Goal: Download file/media

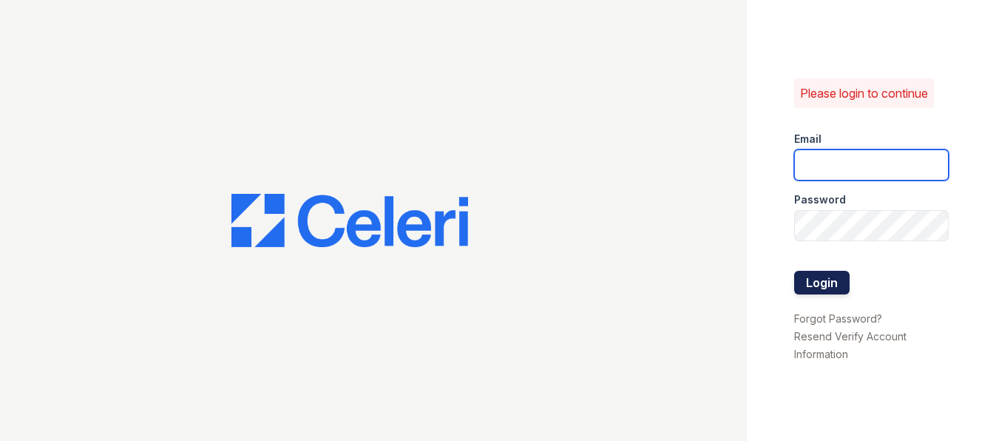
type input "[EMAIL_ADDRESS][DOMAIN_NAME]"
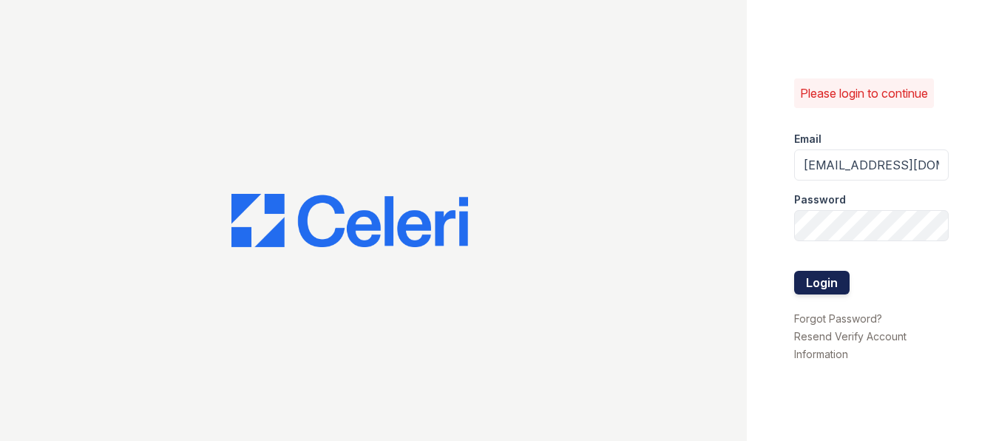
click at [836, 284] on button "Login" at bounding box center [821, 283] width 55 height 24
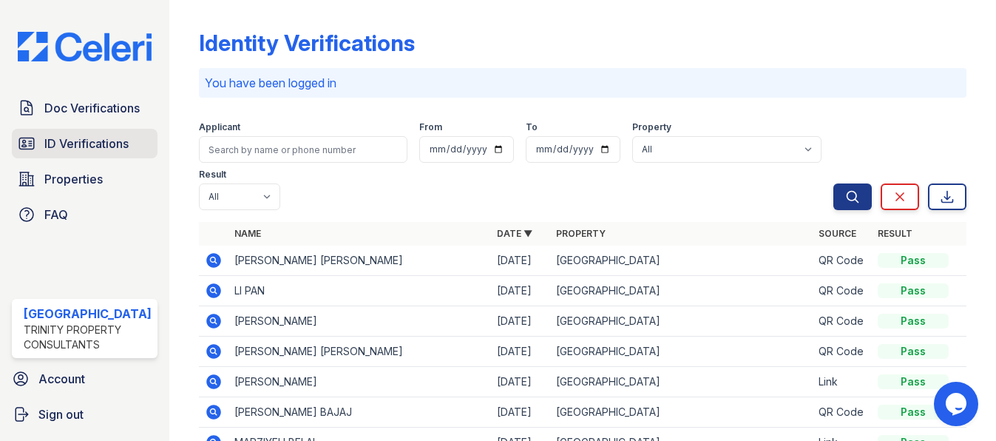
drag, startPoint x: 98, startPoint y: 136, endPoint x: 101, endPoint y: 129, distance: 8.3
click at [98, 136] on span "ID Verifications" at bounding box center [86, 144] width 84 height 18
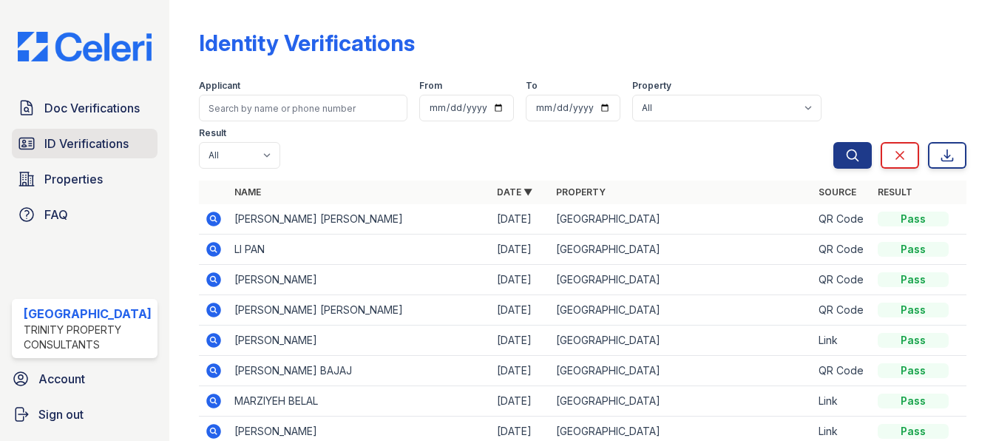
click at [89, 136] on span "ID Verifications" at bounding box center [86, 144] width 84 height 18
click at [206, 220] on icon at bounding box center [213, 218] width 15 height 15
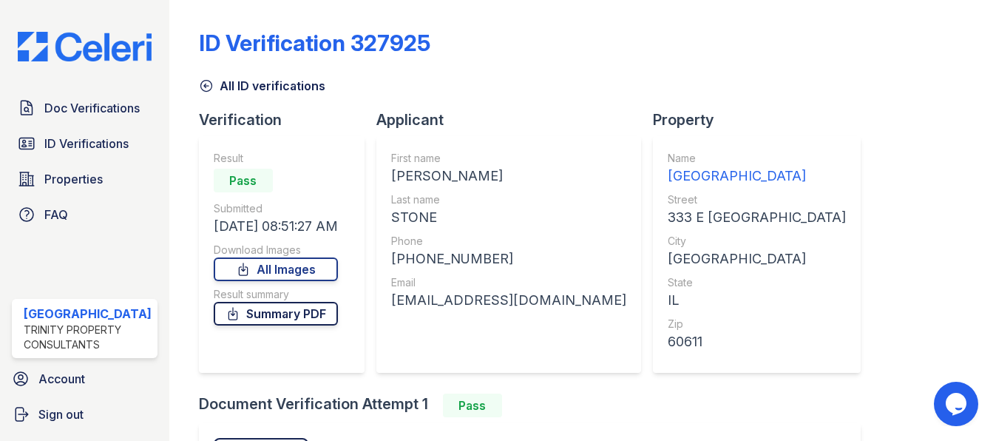
click at [264, 319] on link "Summary PDF" at bounding box center [276, 314] width 124 height 24
click at [296, 269] on link "All Images" at bounding box center [276, 269] width 124 height 24
